Goal: Check status: Check status

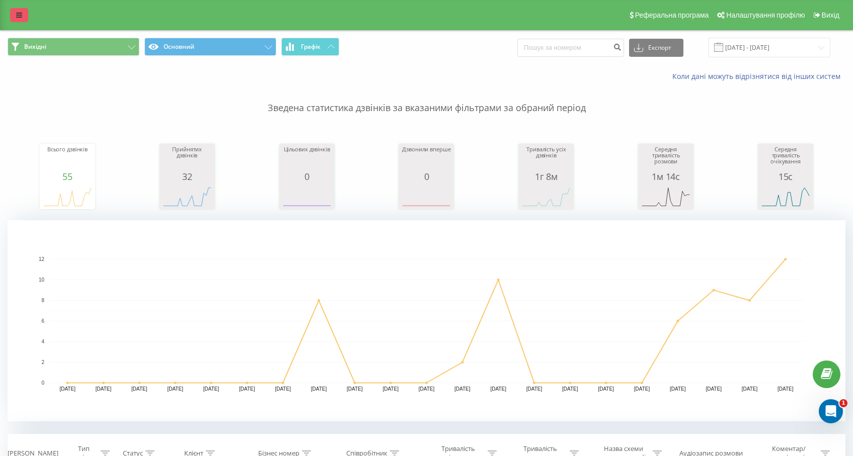
click at [18, 17] on icon at bounding box center [19, 15] width 6 height 7
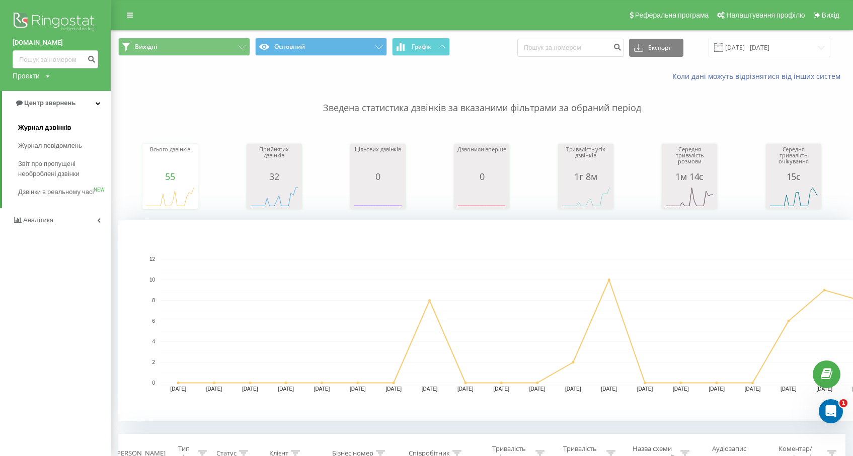
click at [45, 128] on span "Журнал дзвінків" at bounding box center [44, 128] width 53 height 10
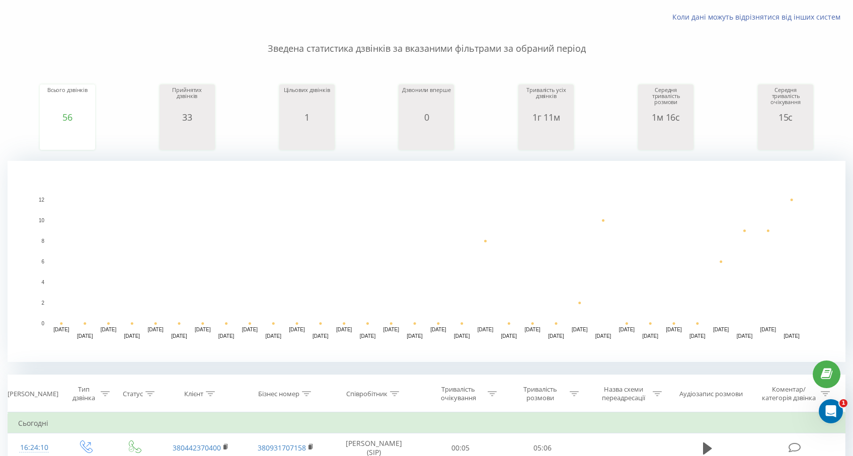
scroll to position [56, 0]
